Goal: Find contact information: Obtain details needed to contact an individual or organization

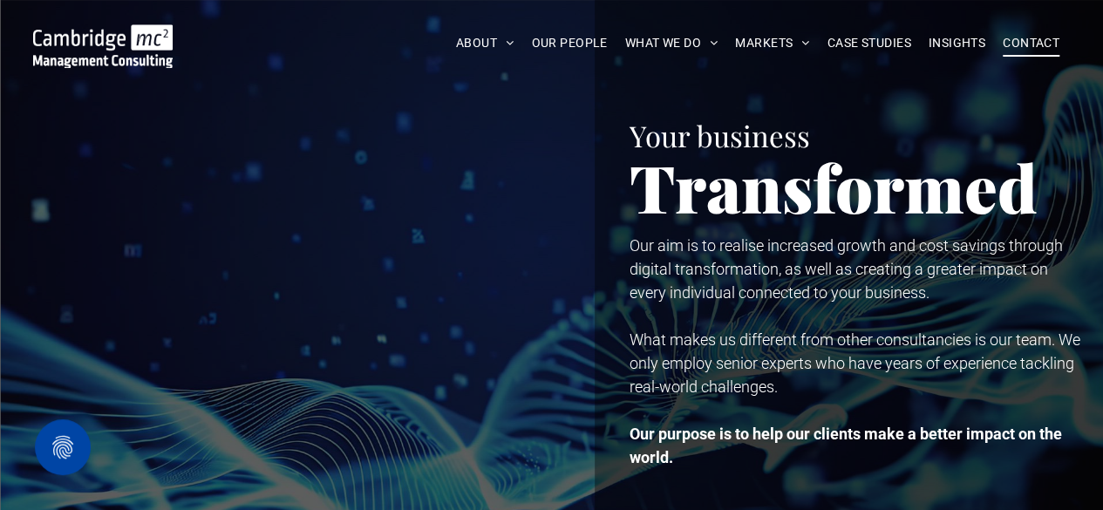
click at [1036, 44] on span "CONTACT" at bounding box center [1030, 43] width 57 height 27
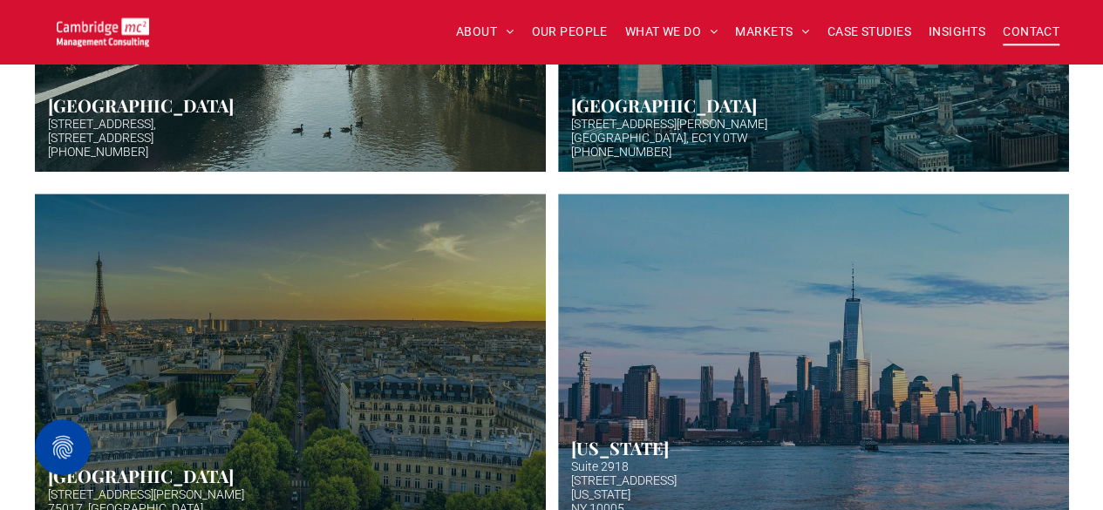
scroll to position [732, 0]
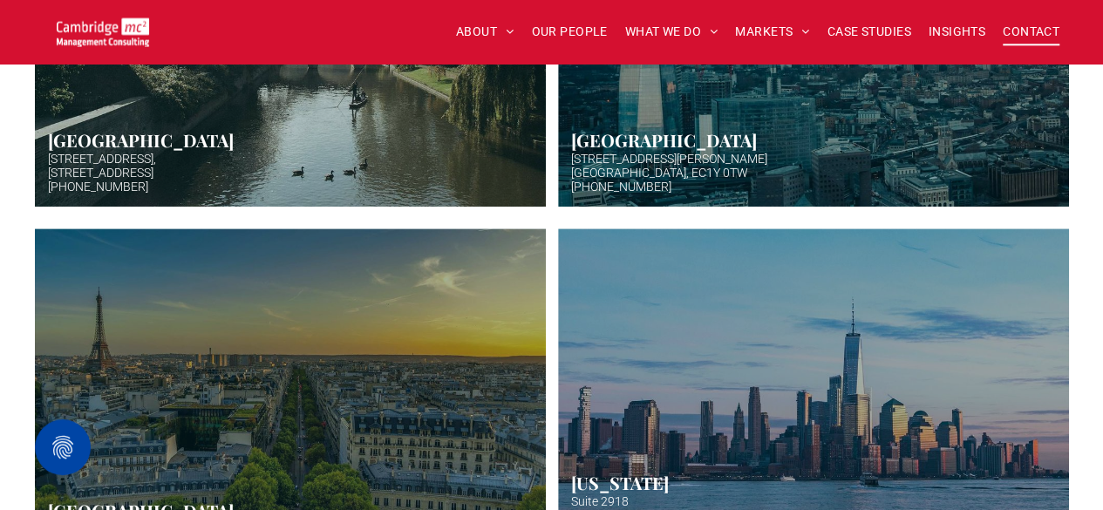
click at [144, 180] on link "Hazy afternoon photo of river and bridge in Cambridge. Punt boat in middle-dist…" at bounding box center [289, 32] width 541 height 370
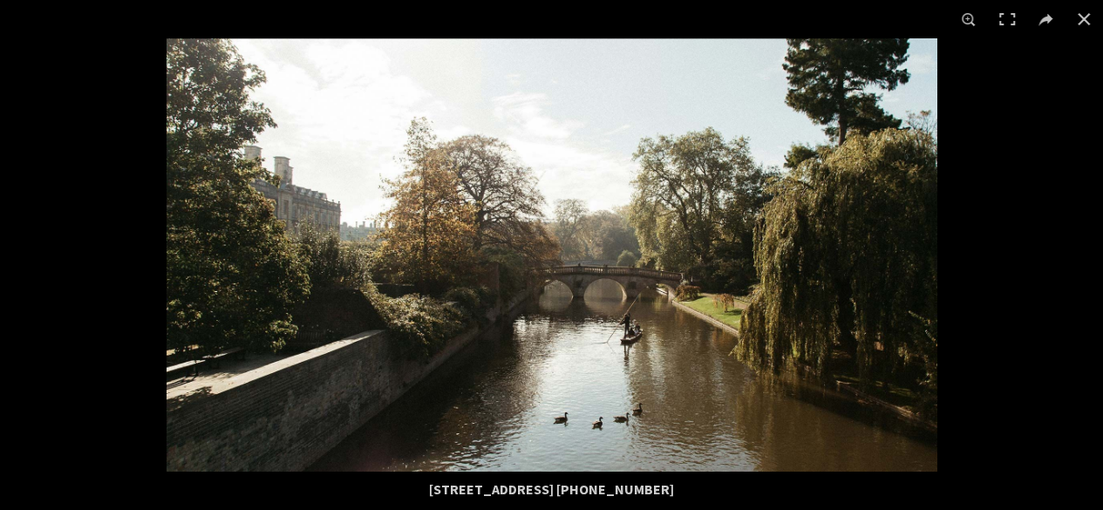
scroll to position [1185, 0]
click at [547, 492] on div "5 High Green, Cambridge, CB22 5EG +44 (0)1223 750335" at bounding box center [551, 489] width 837 height 35
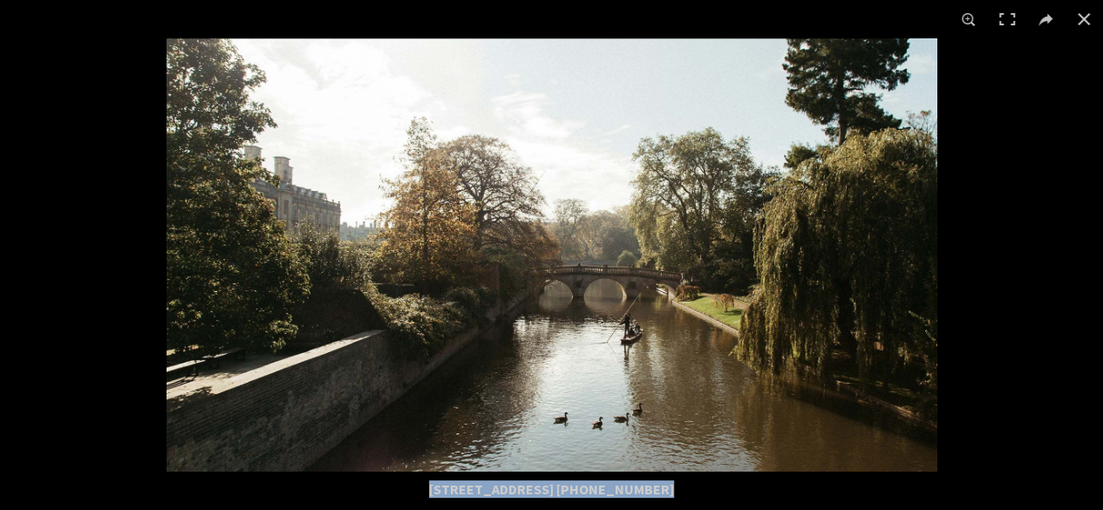
click at [547, 492] on div "5 High Green, Cambridge, CB22 5EG +44 (0)1223 750335" at bounding box center [551, 489] width 837 height 35
copy body "5 High Green, Cambridge, CB22 5EG +44 (0)1223 750335"
click at [547, 492] on div "5 High Green, Cambridge, CB22 5EG +44 (0)1223 750335" at bounding box center [551, 489] width 837 height 35
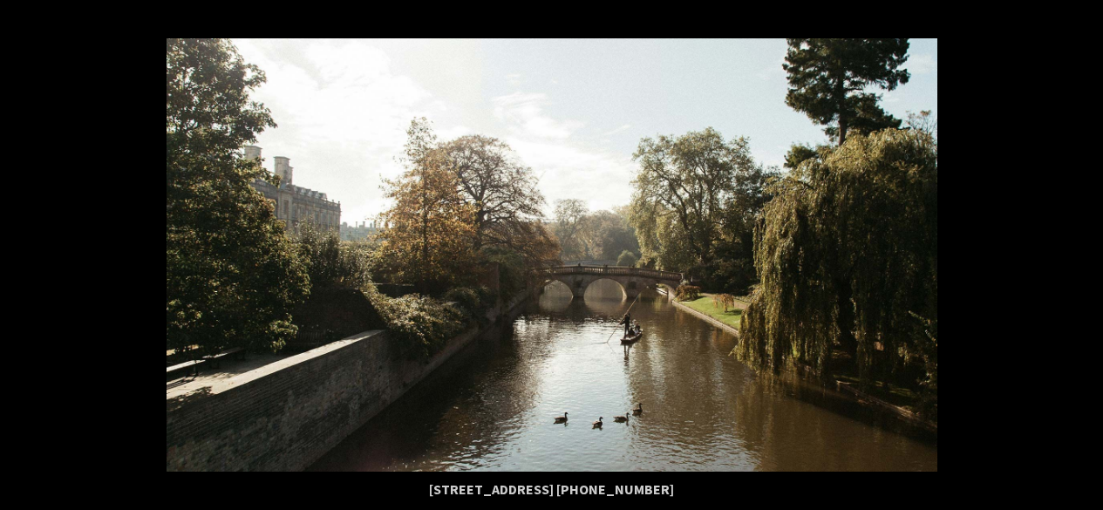
scroll to position [732, 0]
